Goal: Transaction & Acquisition: Obtain resource

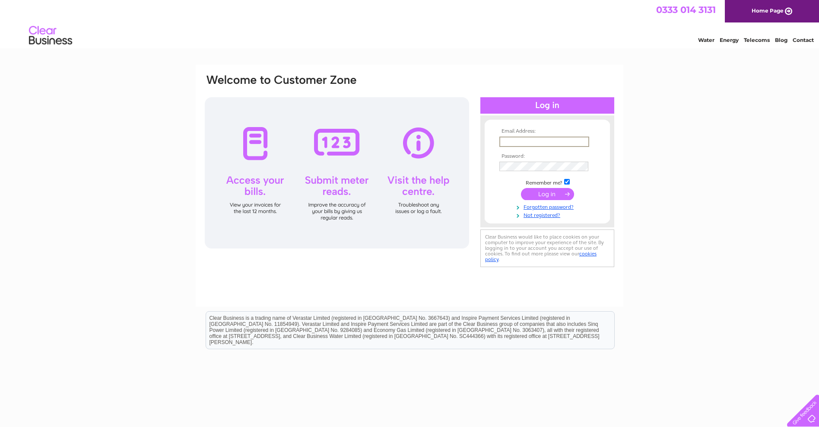
click at [506, 141] on input "text" at bounding box center [544, 141] width 90 height 10
type input "accounts@abrahamhousepreston.co.uk"
click at [544, 194] on input "submit" at bounding box center [547, 193] width 53 height 12
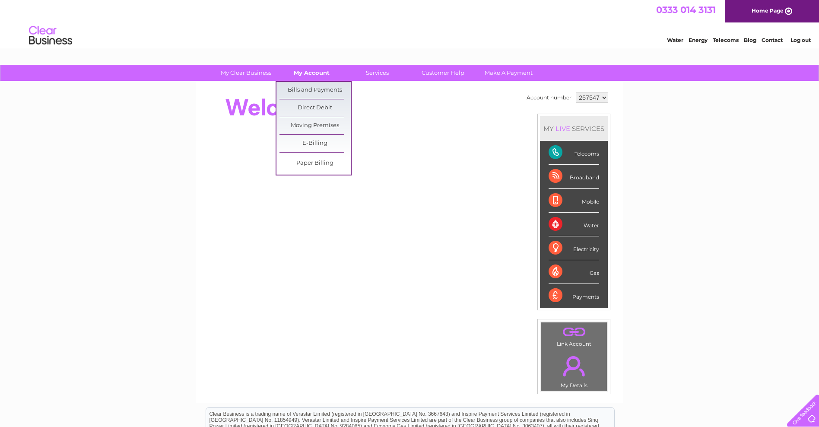
click at [299, 73] on link "My Account" at bounding box center [311, 73] width 71 height 16
click at [298, 89] on link "Bills and Payments" at bounding box center [314, 90] width 71 height 17
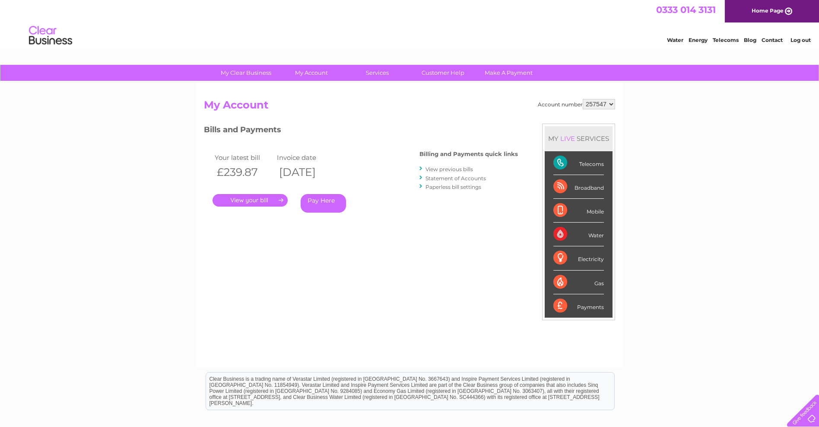
click at [435, 169] on link "View previous bills" at bounding box center [449, 169] width 48 height 6
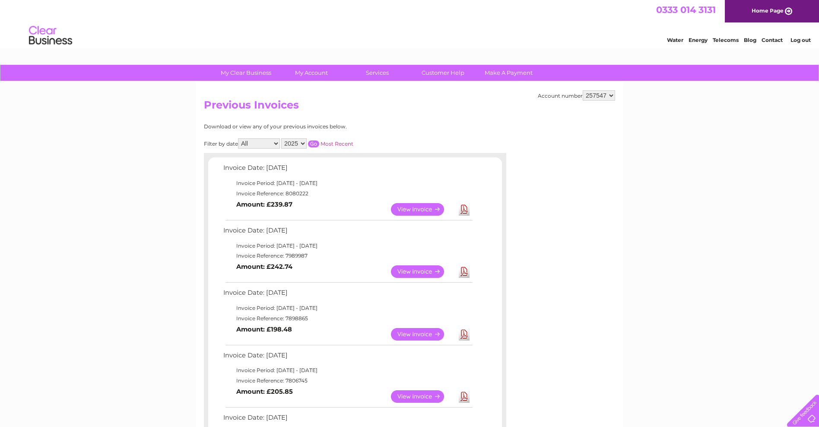
click at [464, 210] on link "Download" at bounding box center [464, 209] width 11 height 13
click at [465, 273] on link "Download" at bounding box center [464, 271] width 11 height 13
click at [465, 334] on link "Download" at bounding box center [464, 334] width 11 height 13
click at [465, 399] on link "Download" at bounding box center [464, 396] width 11 height 13
